Goal: Communication & Community: Ask a question

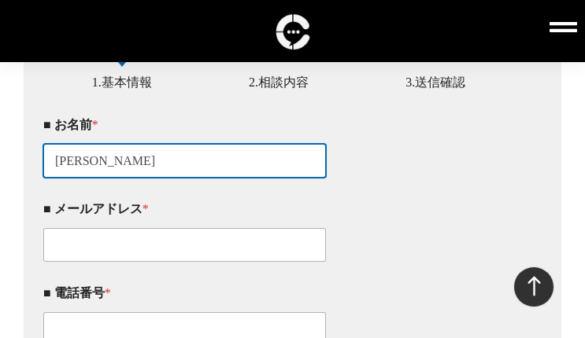
type input "[PERSON_NAME]"
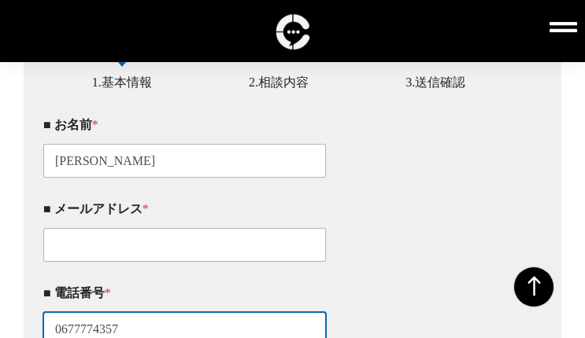
scroll to position [430, 0]
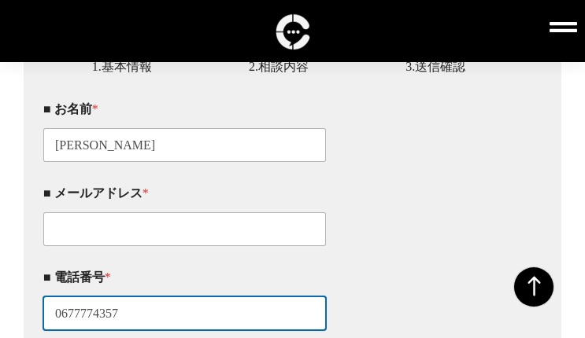
type input "0677774357"
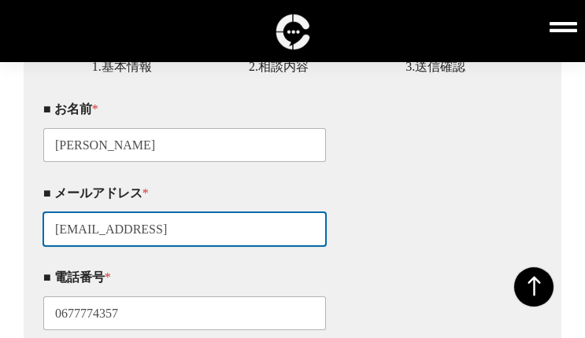
type input "[EMAIL_ADDRESS][DOMAIN_NAME]"
